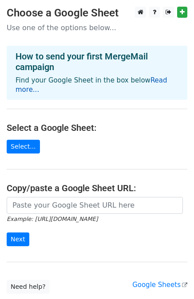
click at [160, 84] on link "Read more..." at bounding box center [92, 84] width 152 height 17
click at [146, 80] on link "Read more..." at bounding box center [92, 84] width 152 height 17
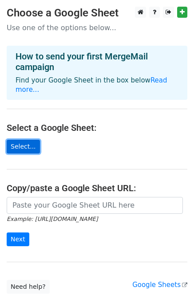
click at [23, 140] on link "Select..." at bounding box center [23, 147] width 33 height 14
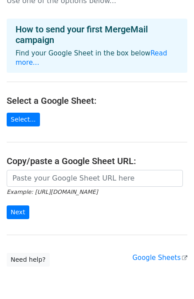
scroll to position [55, 0]
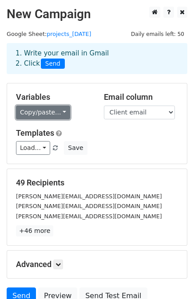
click at [47, 112] on link "Copy/paste..." at bounding box center [43, 112] width 54 height 14
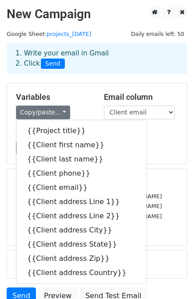
click at [78, 104] on div "Variables Copy/paste... {{Project title}} {{Client first name}} {{Client last n…" at bounding box center [53, 105] width 88 height 27
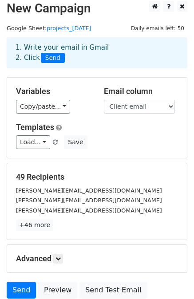
scroll to position [80, 0]
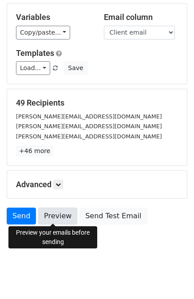
click at [53, 211] on link "Preview" at bounding box center [57, 215] width 39 height 17
click at [53, 223] on link "Preview" at bounding box center [57, 215] width 39 height 17
click at [45, 212] on link "Preview" at bounding box center [57, 215] width 39 height 17
click at [58, 215] on link "Preview" at bounding box center [57, 215] width 39 height 17
click at [52, 210] on link "Preview" at bounding box center [57, 215] width 39 height 17
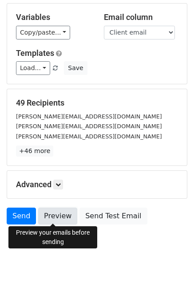
click at [45, 209] on link "Preview" at bounding box center [57, 215] width 39 height 17
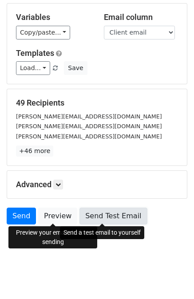
click at [105, 211] on link "Send Test Email" at bounding box center [112, 215] width 67 height 17
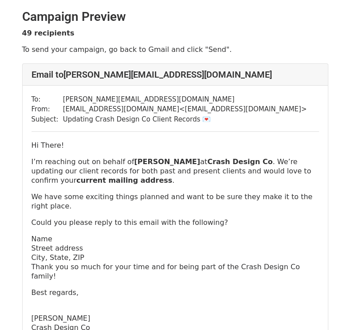
scroll to position [133, 0]
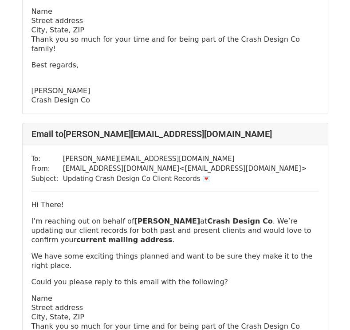
scroll to position [532, 0]
